Goal: Task Accomplishment & Management: Use online tool/utility

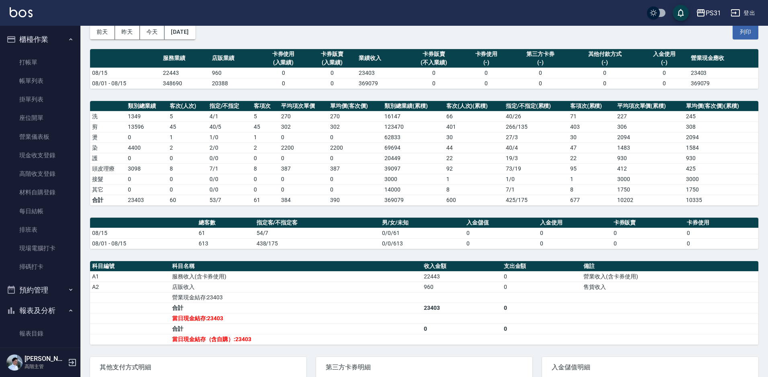
scroll to position [201, 0]
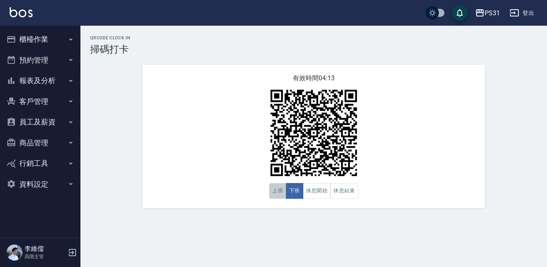
click at [273, 191] on button "上班" at bounding box center [277, 191] width 17 height 16
